Goal: Complete application form

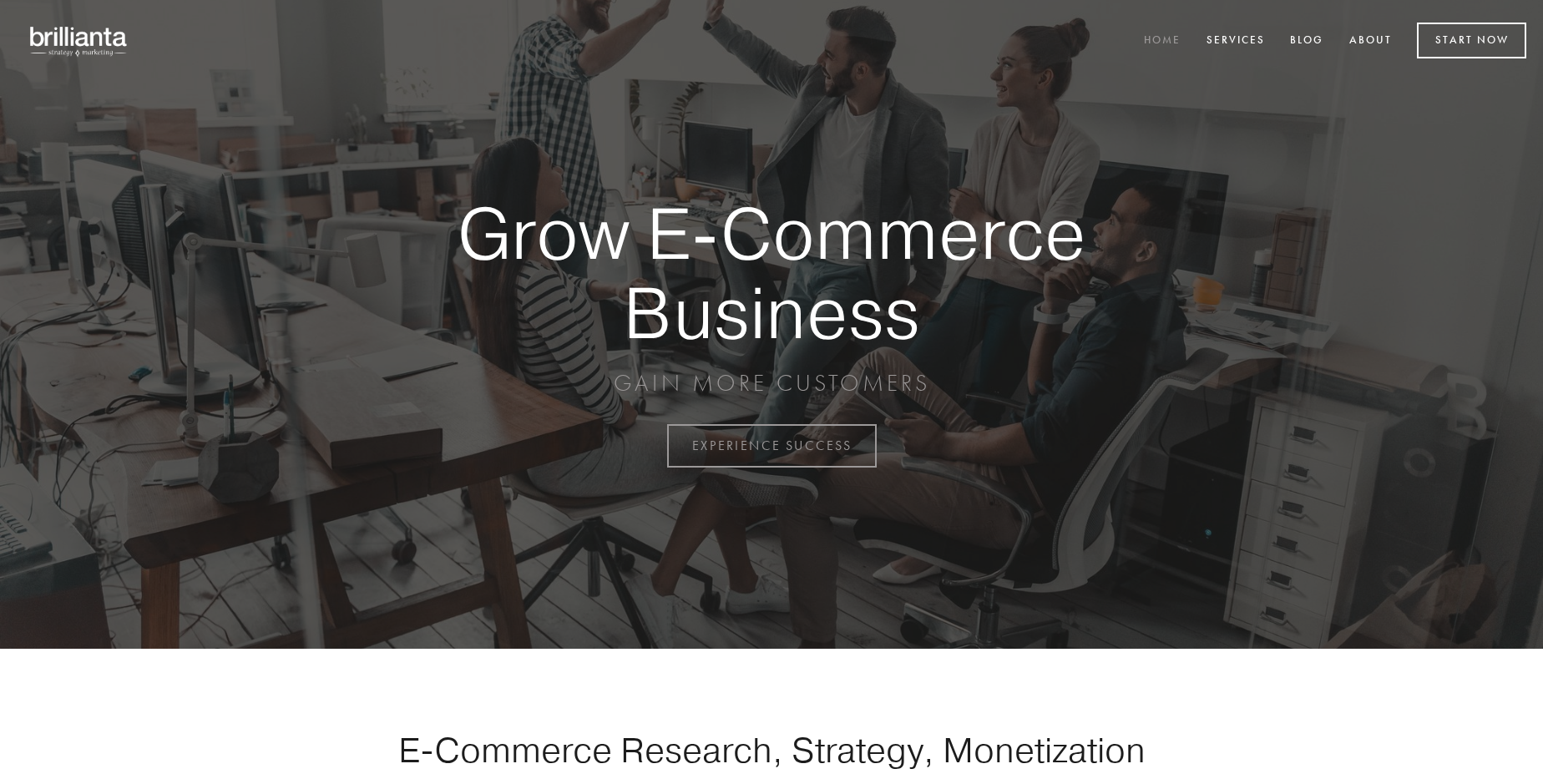
scroll to position [4376, 0]
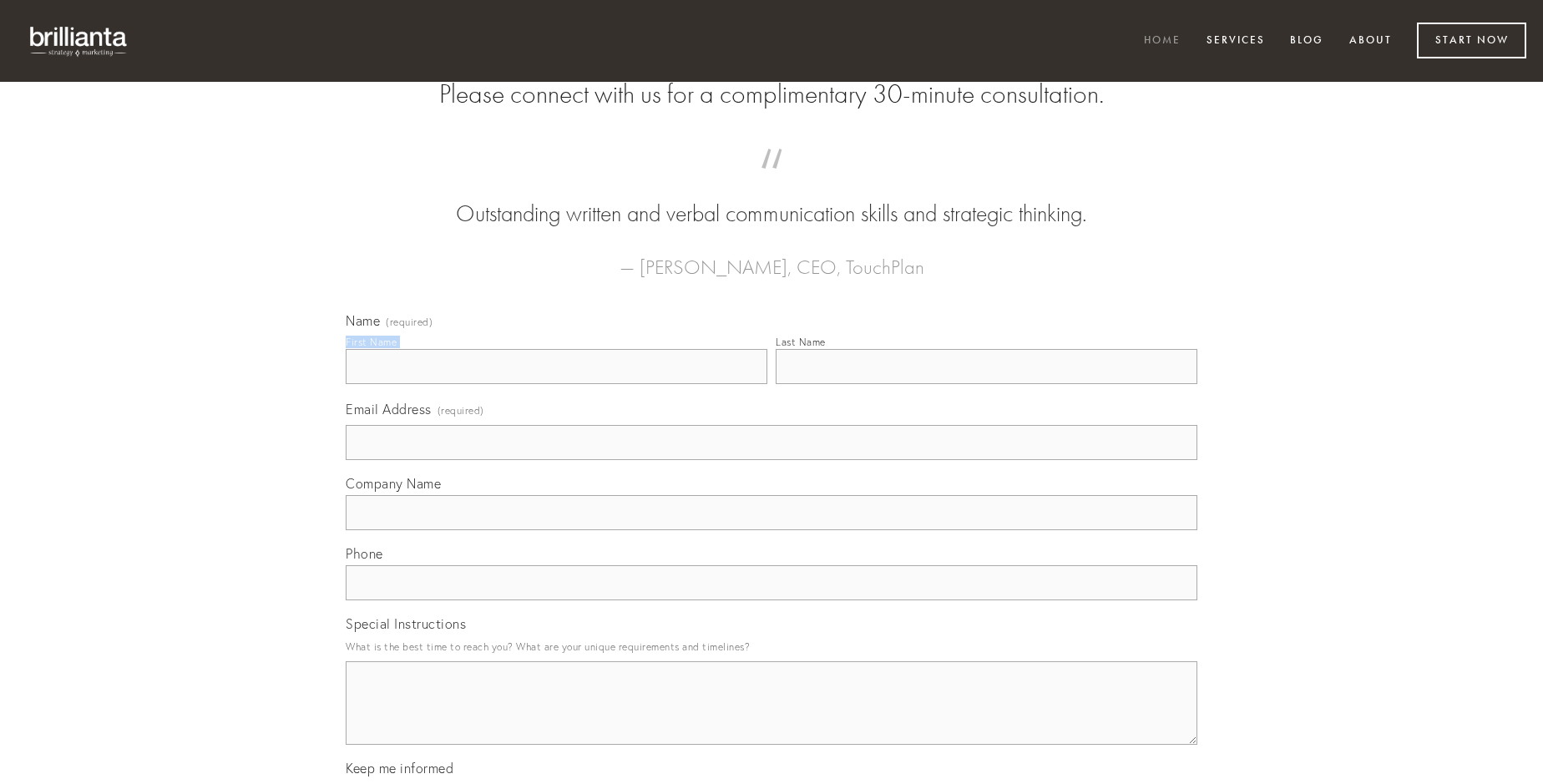
type input "[PERSON_NAME]"
click at [986, 384] on input "Last Name" at bounding box center [986, 366] width 422 height 35
type input "[PERSON_NAME]"
click at [772, 460] on input "Email Address (required)" at bounding box center [771, 442] width 852 height 35
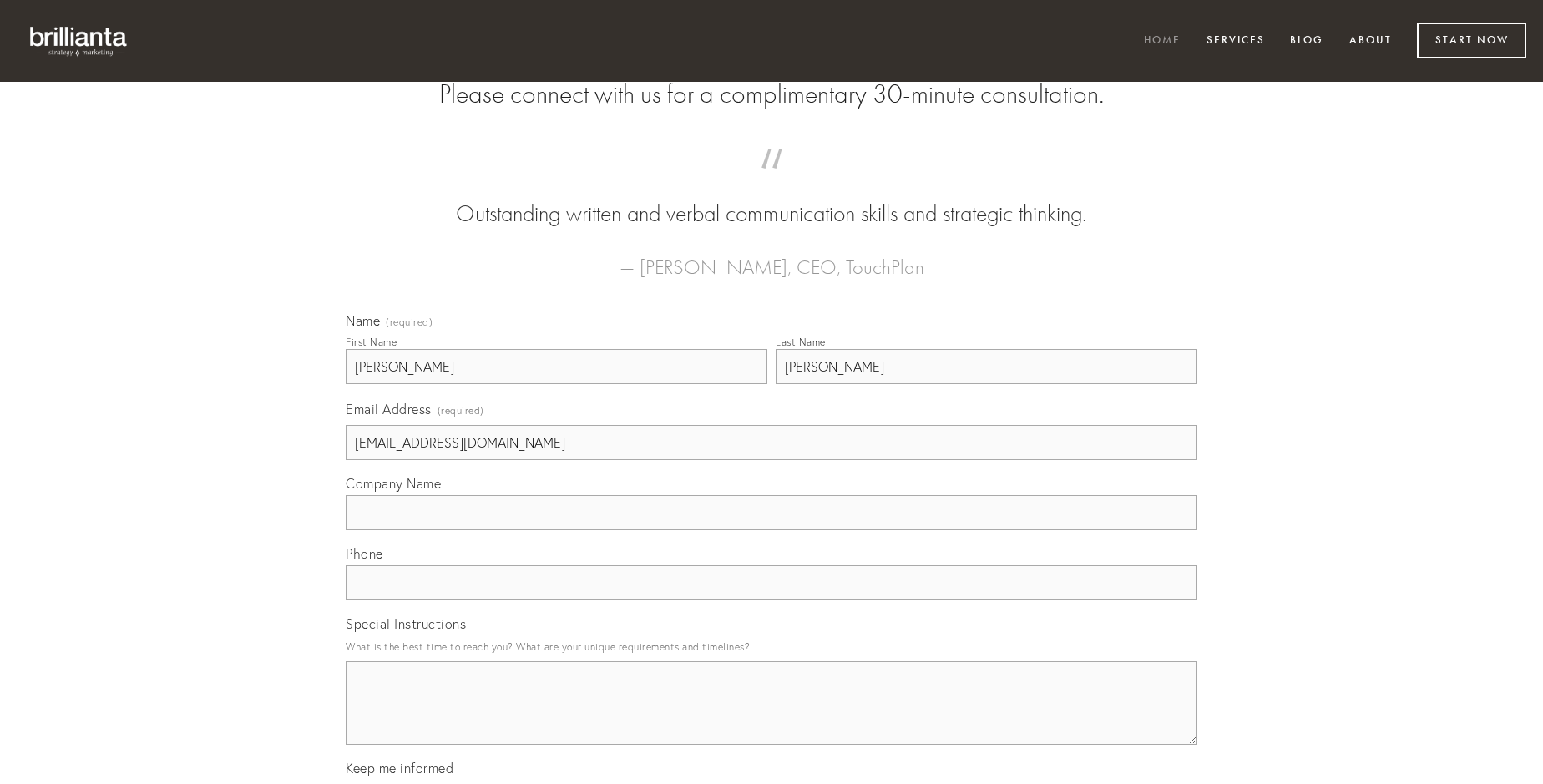
type input "[EMAIL_ADDRESS][DOMAIN_NAME]"
click at [772, 530] on input "Company Name" at bounding box center [771, 513] width 852 height 35
type input "amo"
click at [772, 600] on input "text" at bounding box center [771, 583] width 852 height 35
click at [772, 718] on textarea "Special Instructions" at bounding box center [771, 703] width 852 height 84
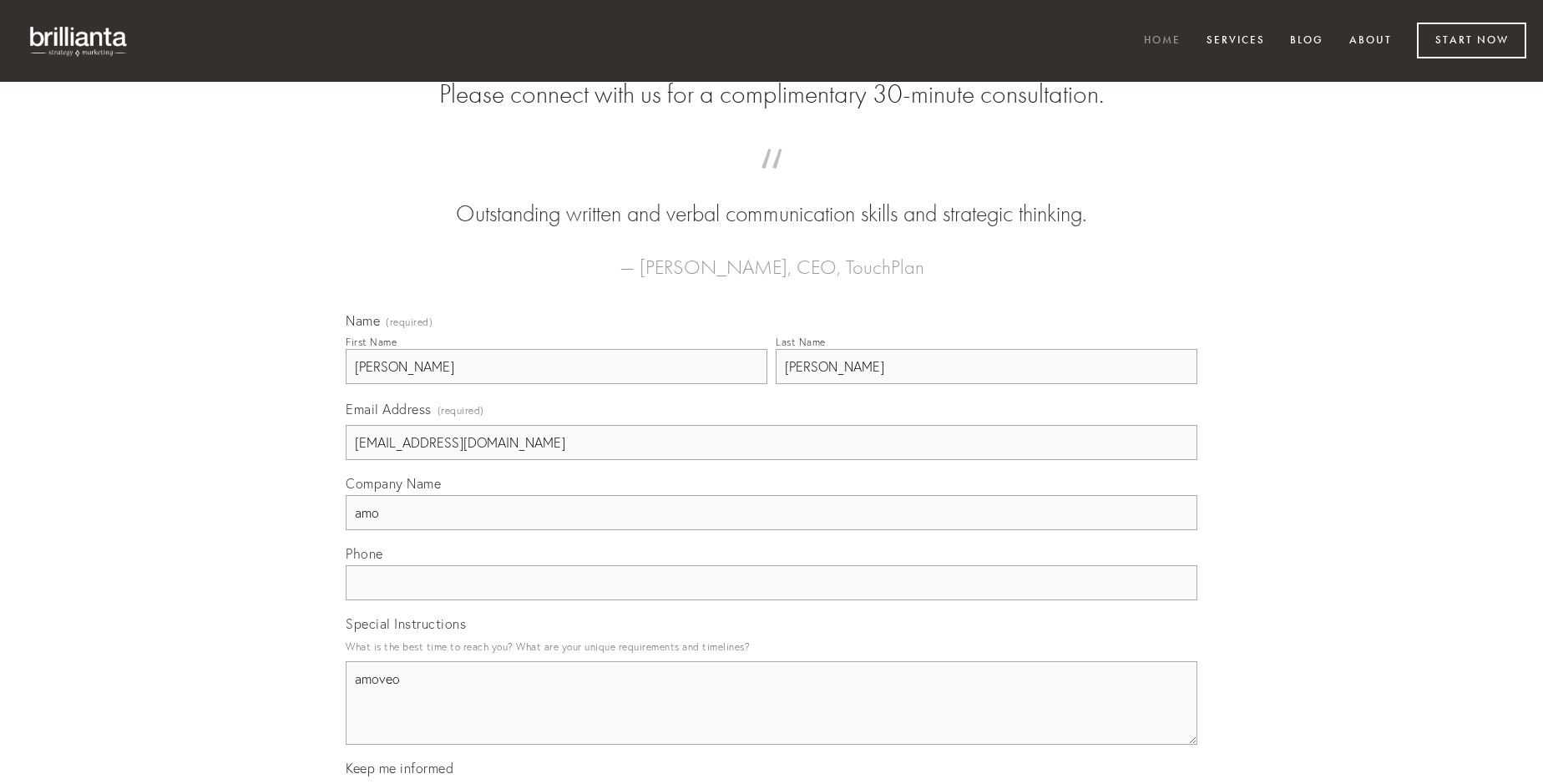
type textarea "amoveo"
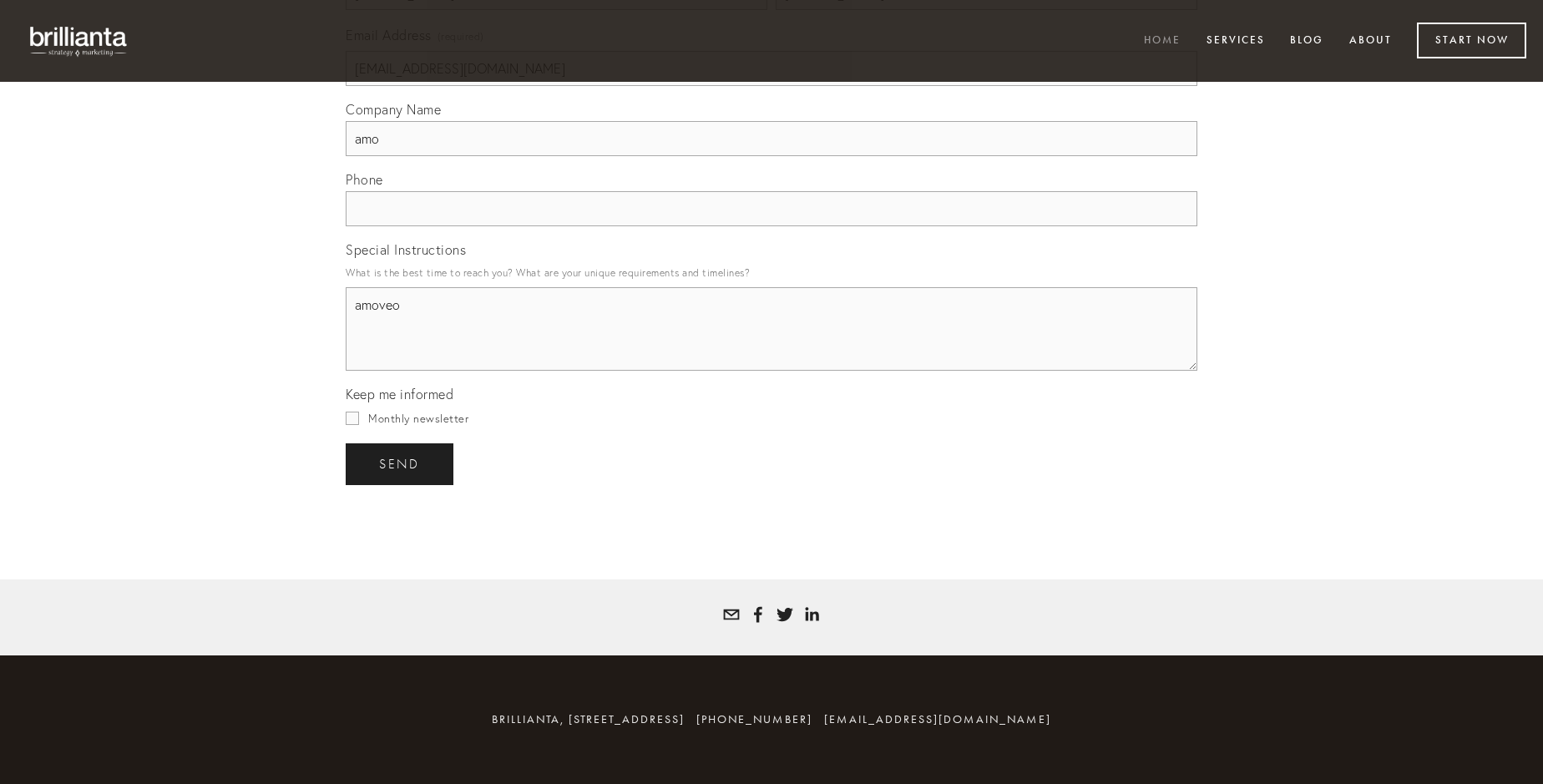
click at [401, 463] on span "send" at bounding box center [399, 463] width 41 height 15
